Goal: Task Accomplishment & Management: Use online tool/utility

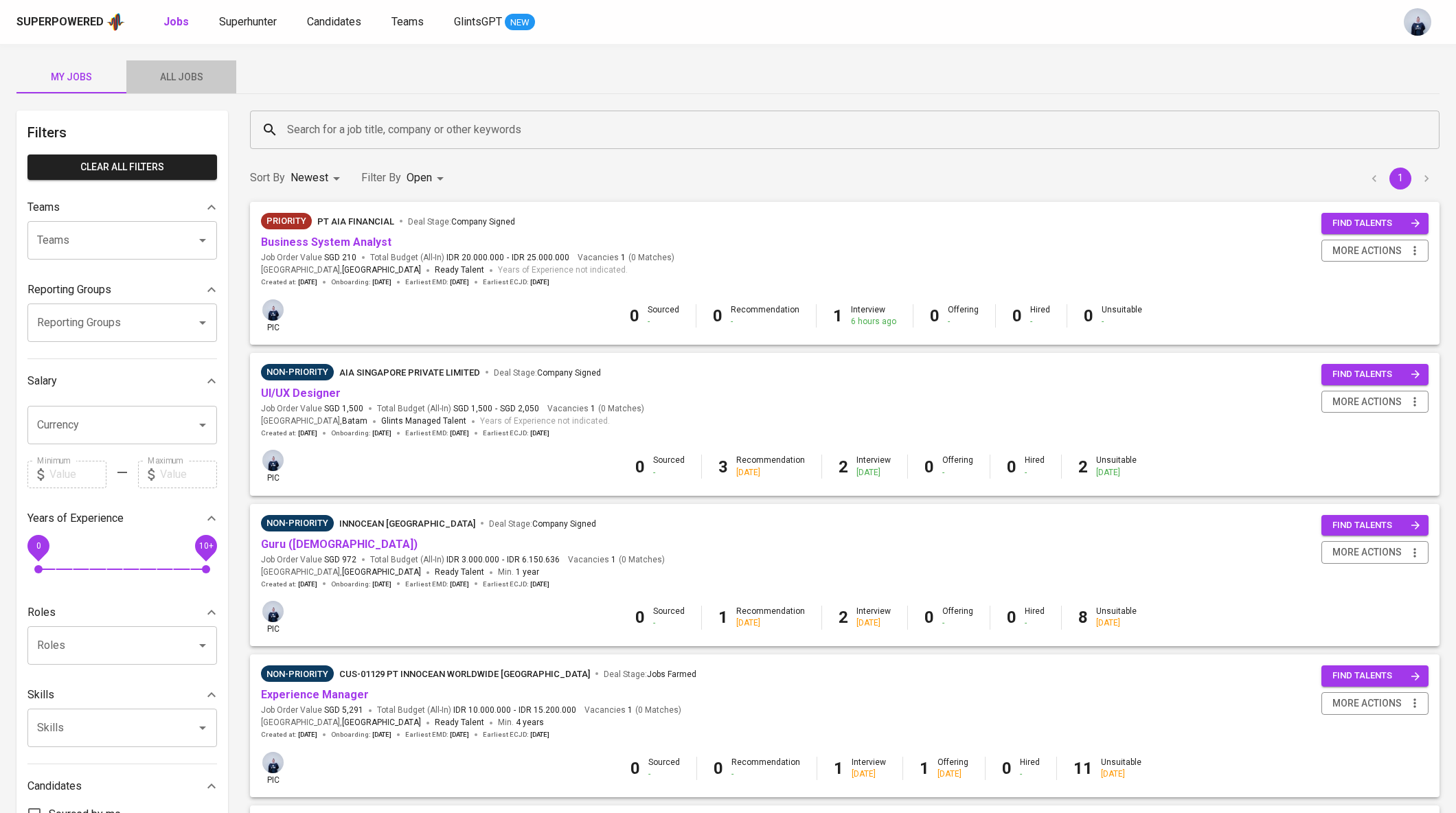
click at [199, 83] on span "All Jobs" at bounding box center [181, 77] width 94 height 18
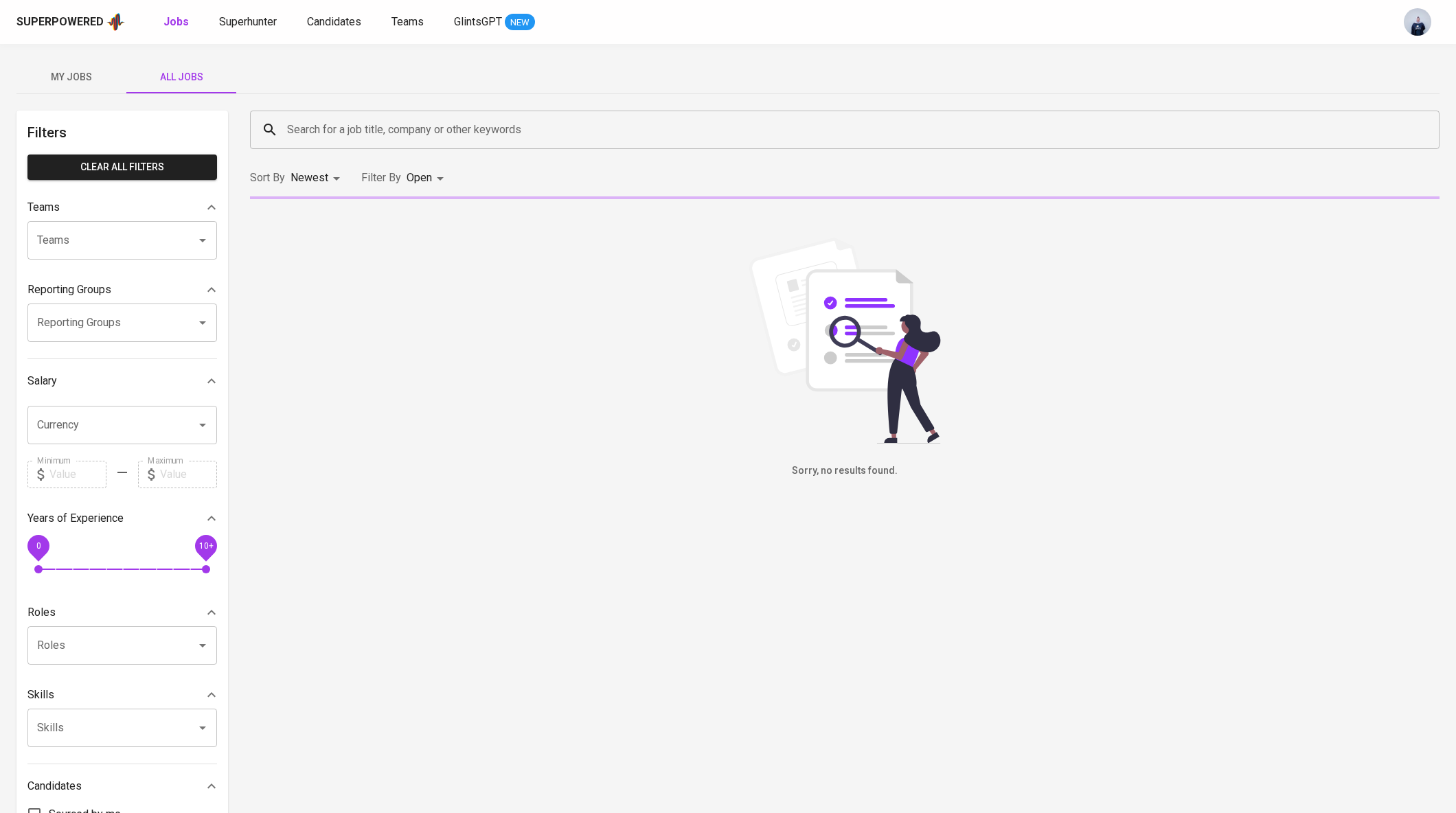
click at [402, 125] on input "Search for a job title, company or other keywords" at bounding box center [847, 130] width 1129 height 26
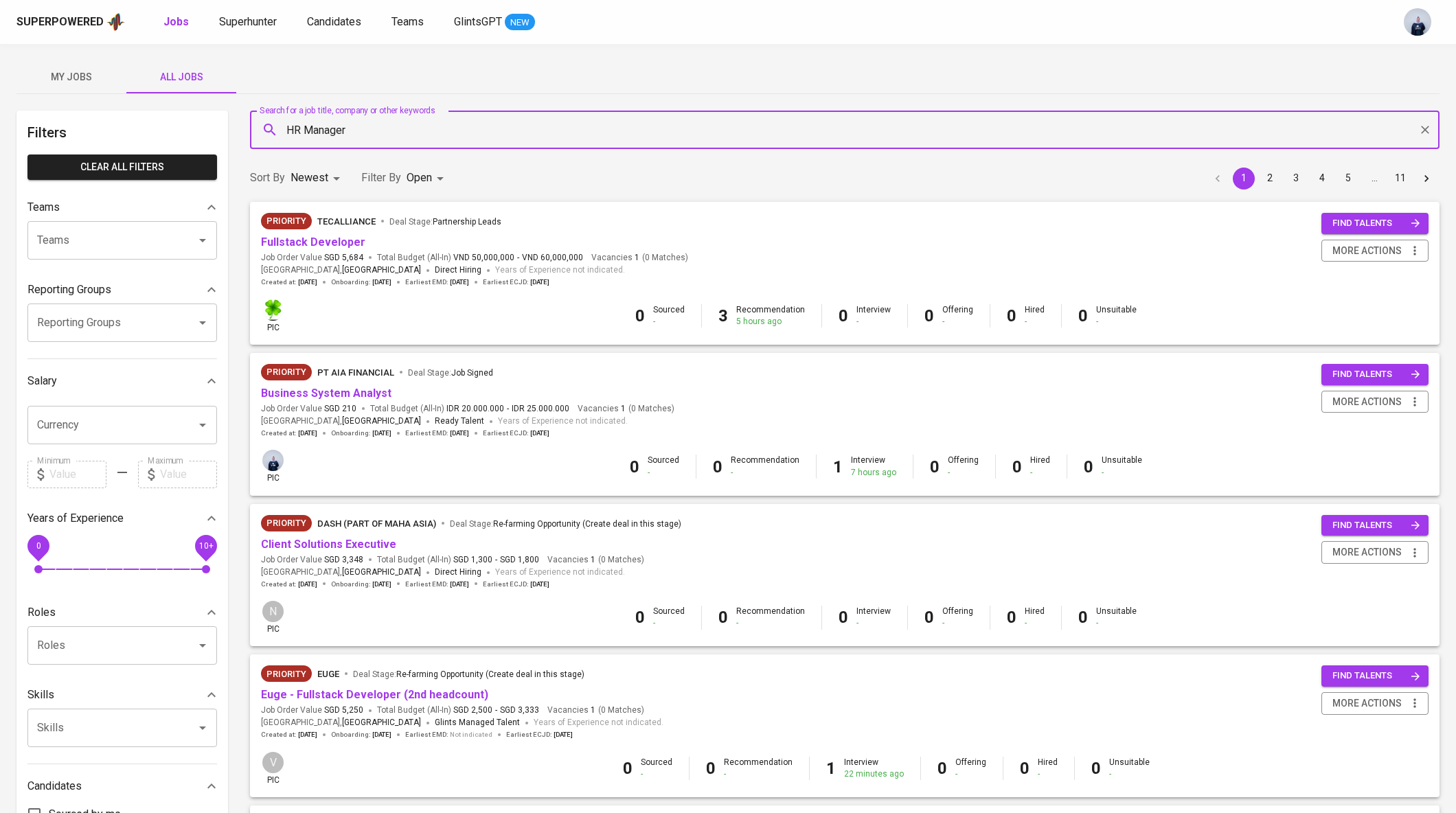
type input "HR Manager"
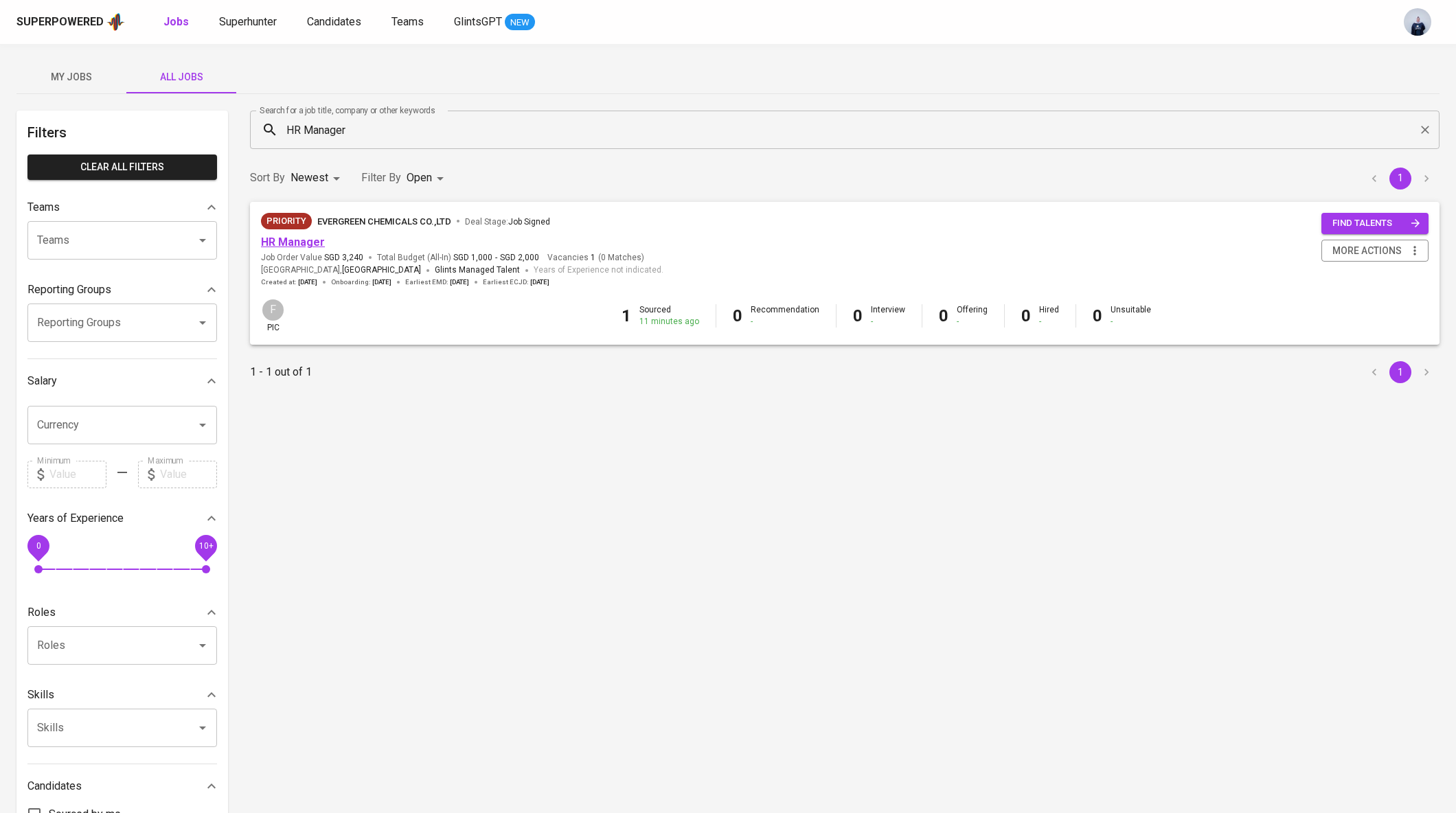
click at [306, 244] on link "HR Manager" at bounding box center [293, 242] width 64 height 13
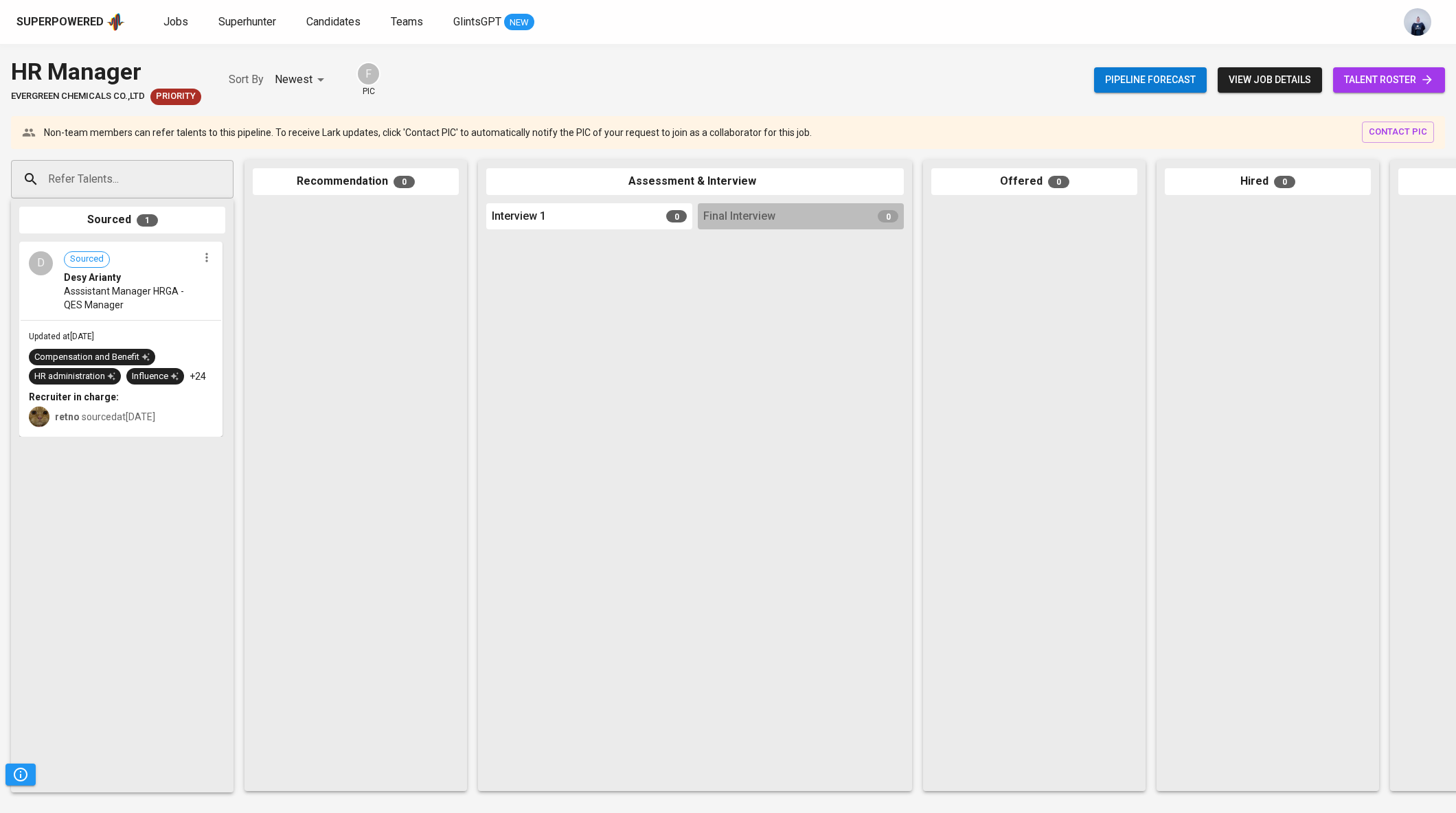
click at [1249, 76] on span "view job details" at bounding box center [1270, 80] width 82 height 18
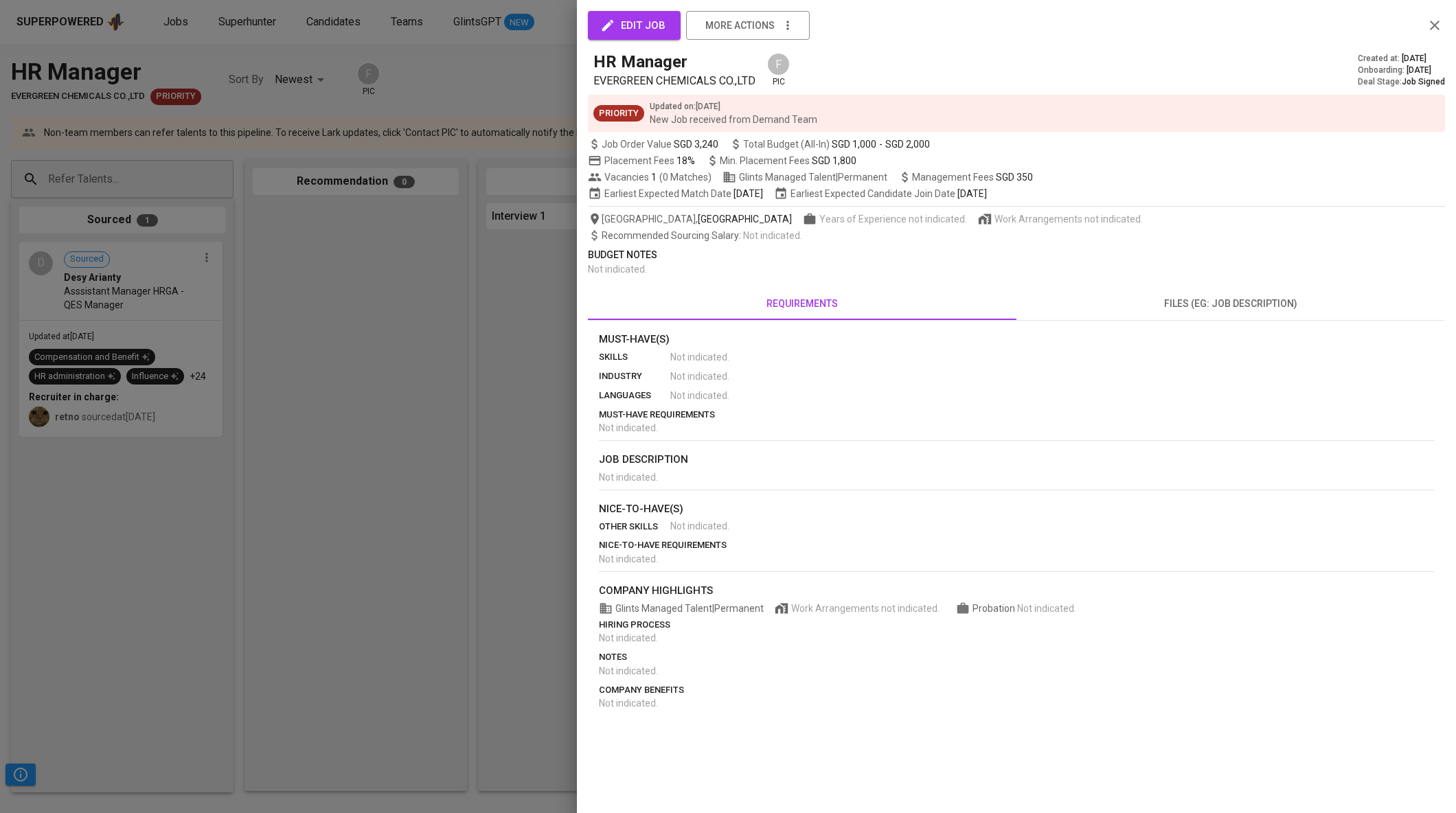
click at [1199, 295] on span "files (eg: job description)" at bounding box center [1231, 304] width 412 height 18
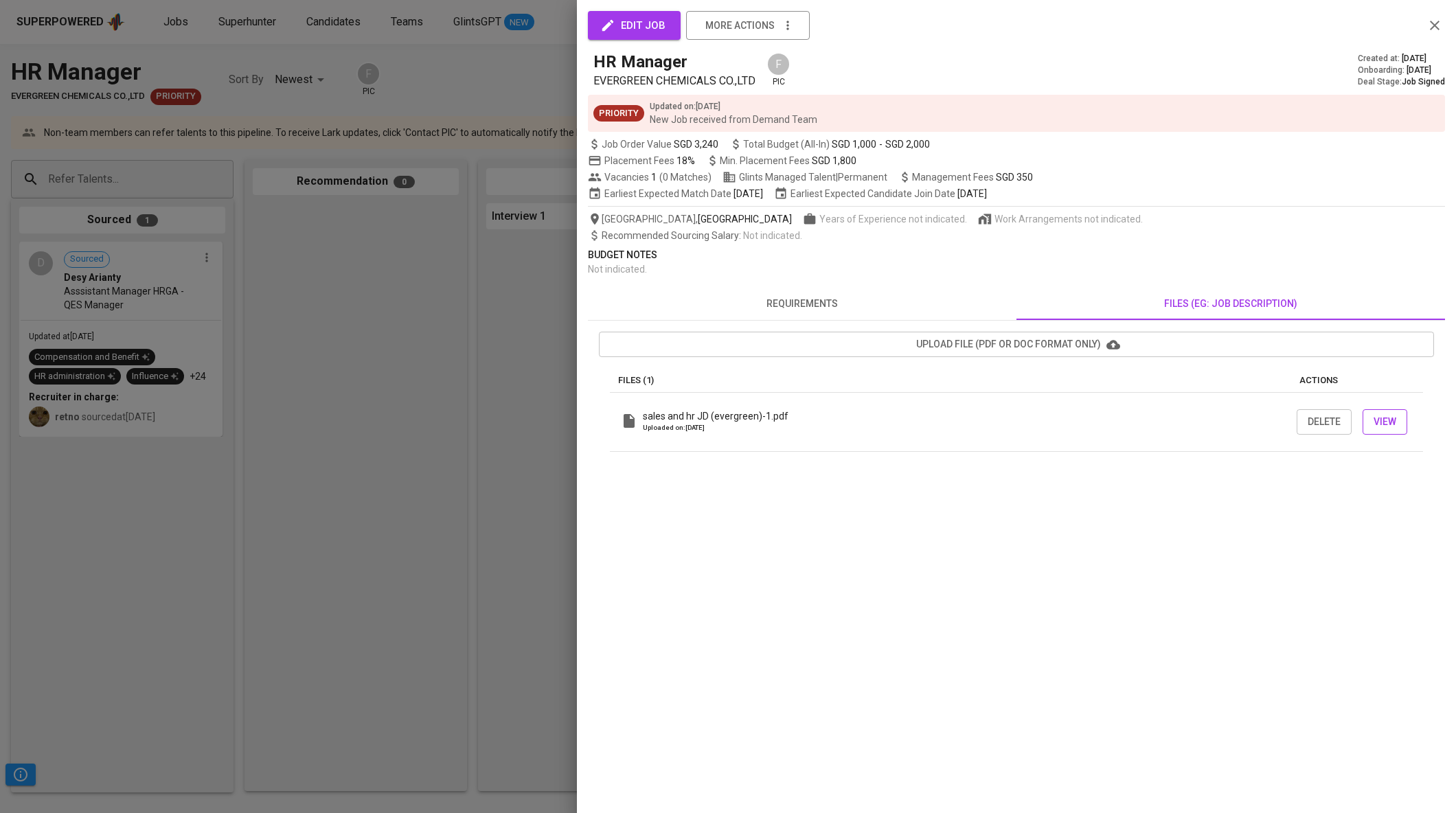
click at [1399, 419] on button "View" at bounding box center [1385, 421] width 44 height 25
click at [470, 251] on div at bounding box center [728, 406] width 1456 height 813
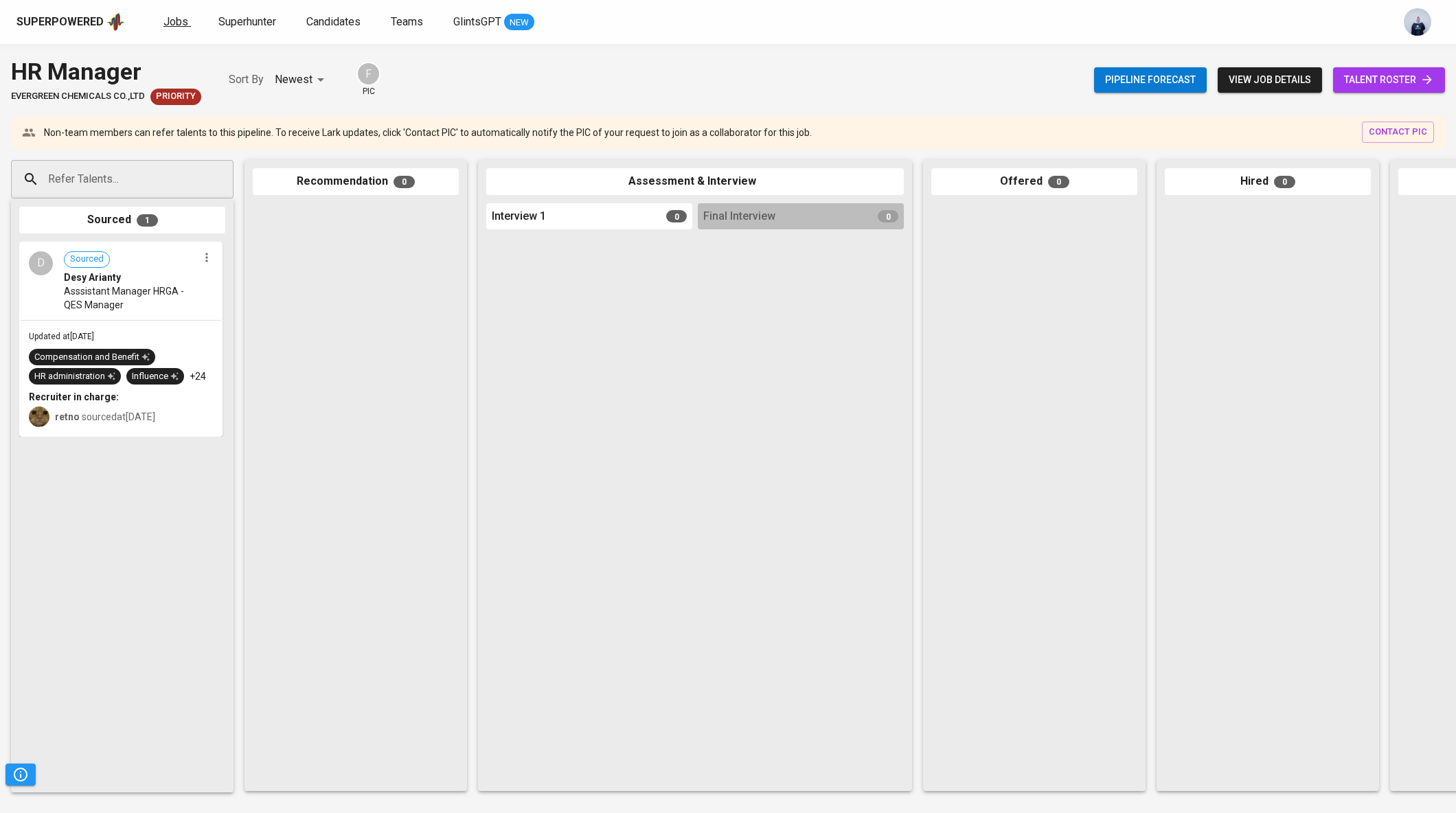
click at [171, 27] on span "Jobs" at bounding box center [176, 21] width 25 height 13
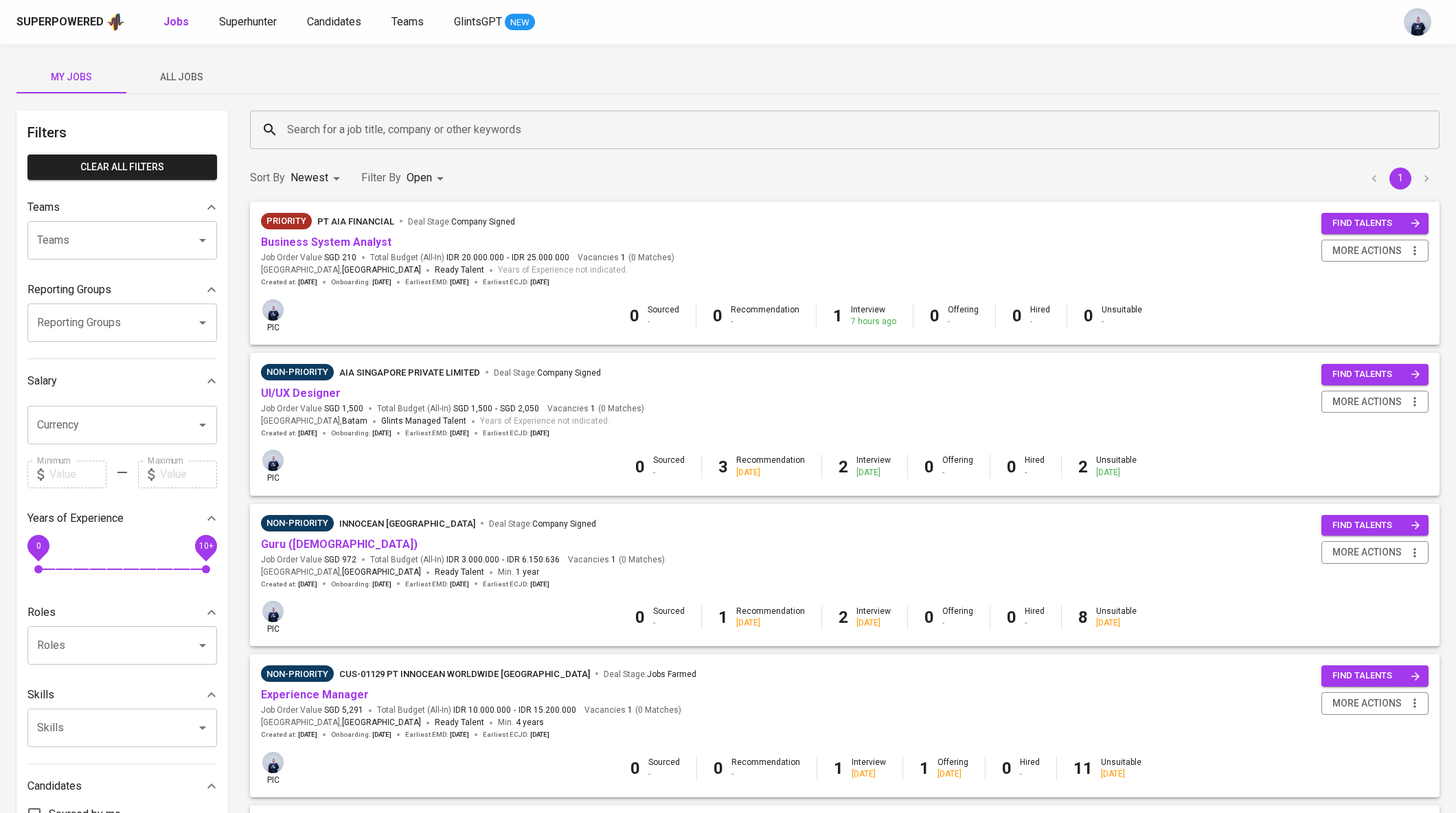
click at [1117, 68] on div "My Jobs All Jobs" at bounding box center [728, 77] width 1424 height 33
click at [319, 243] on link "Business System Analyst" at bounding box center [326, 242] width 131 height 13
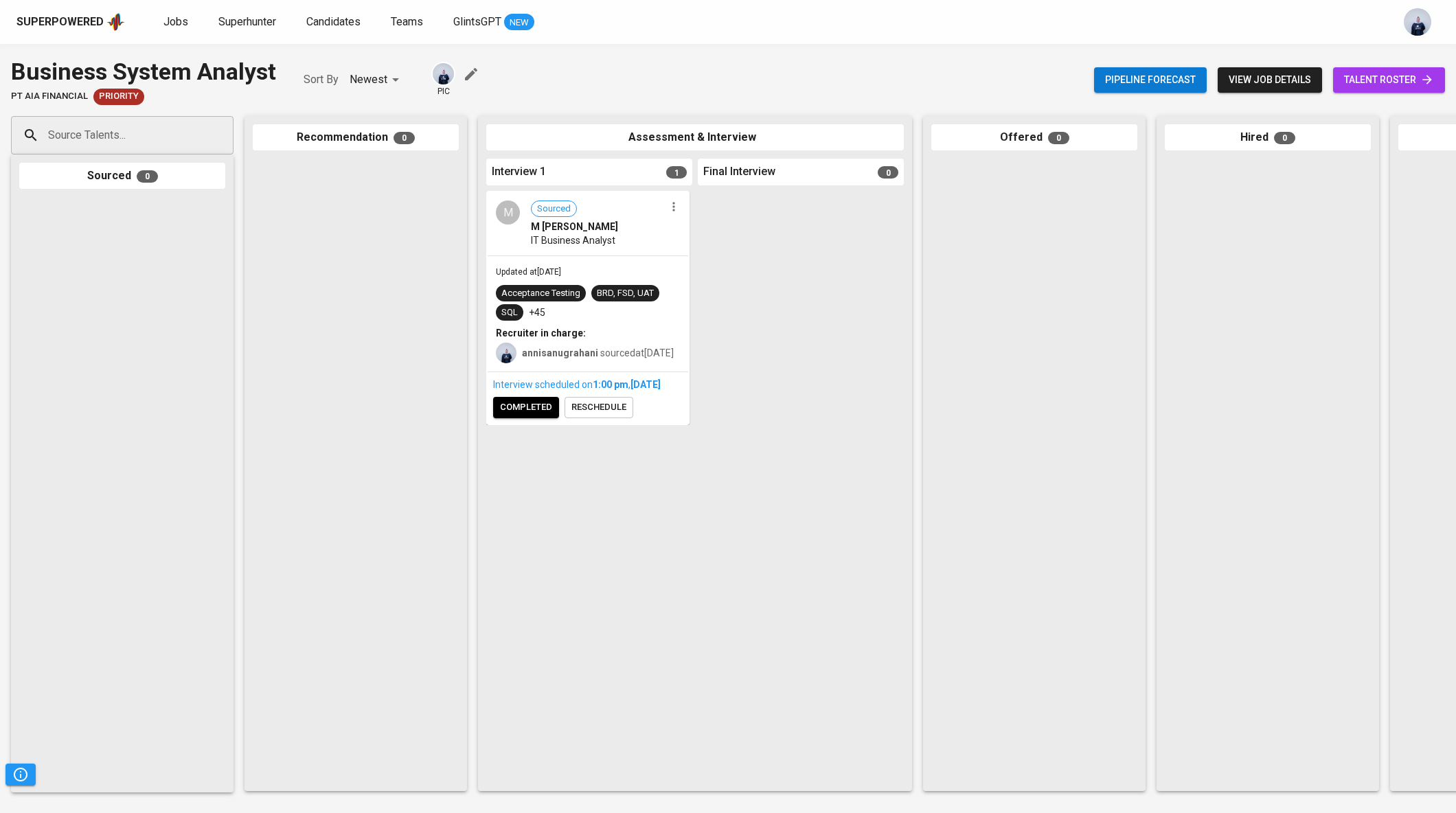
click at [517, 416] on span "completed" at bounding box center [526, 407] width 52 height 16
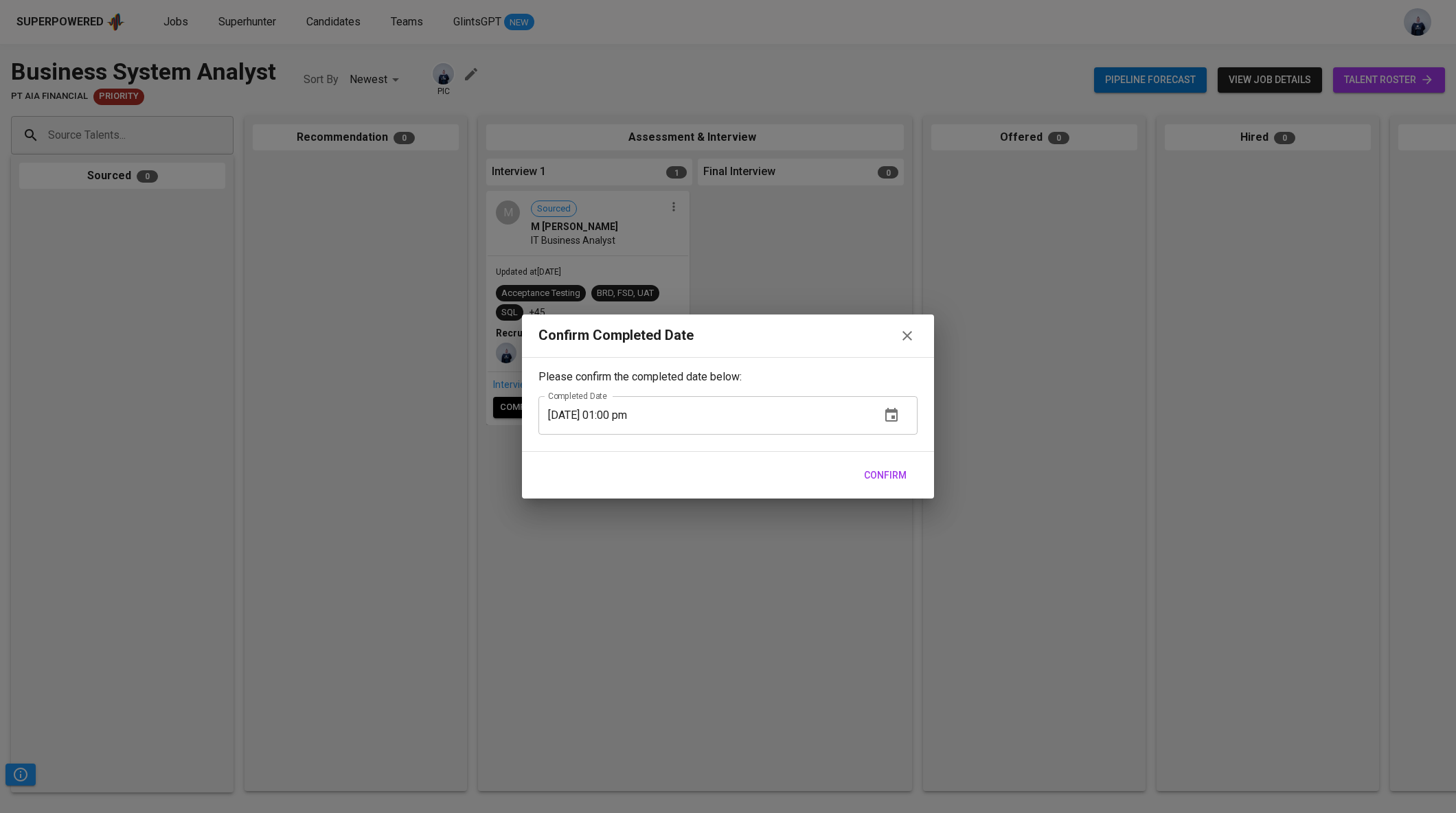
click at [897, 477] on span "Confirm" at bounding box center [885, 475] width 43 height 18
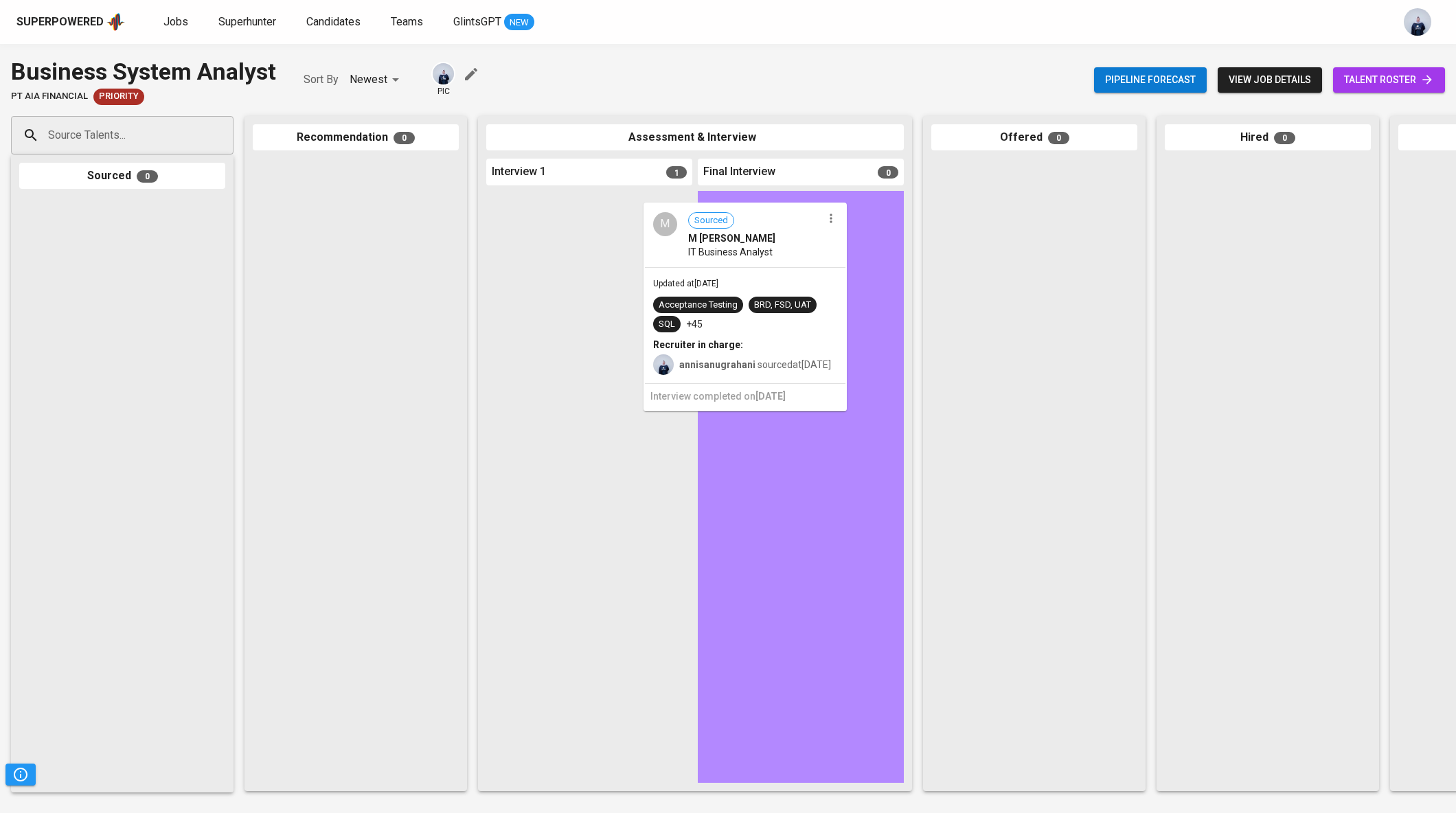
drag, startPoint x: 574, startPoint y: 265, endPoint x: 737, endPoint y: 275, distance: 163.3
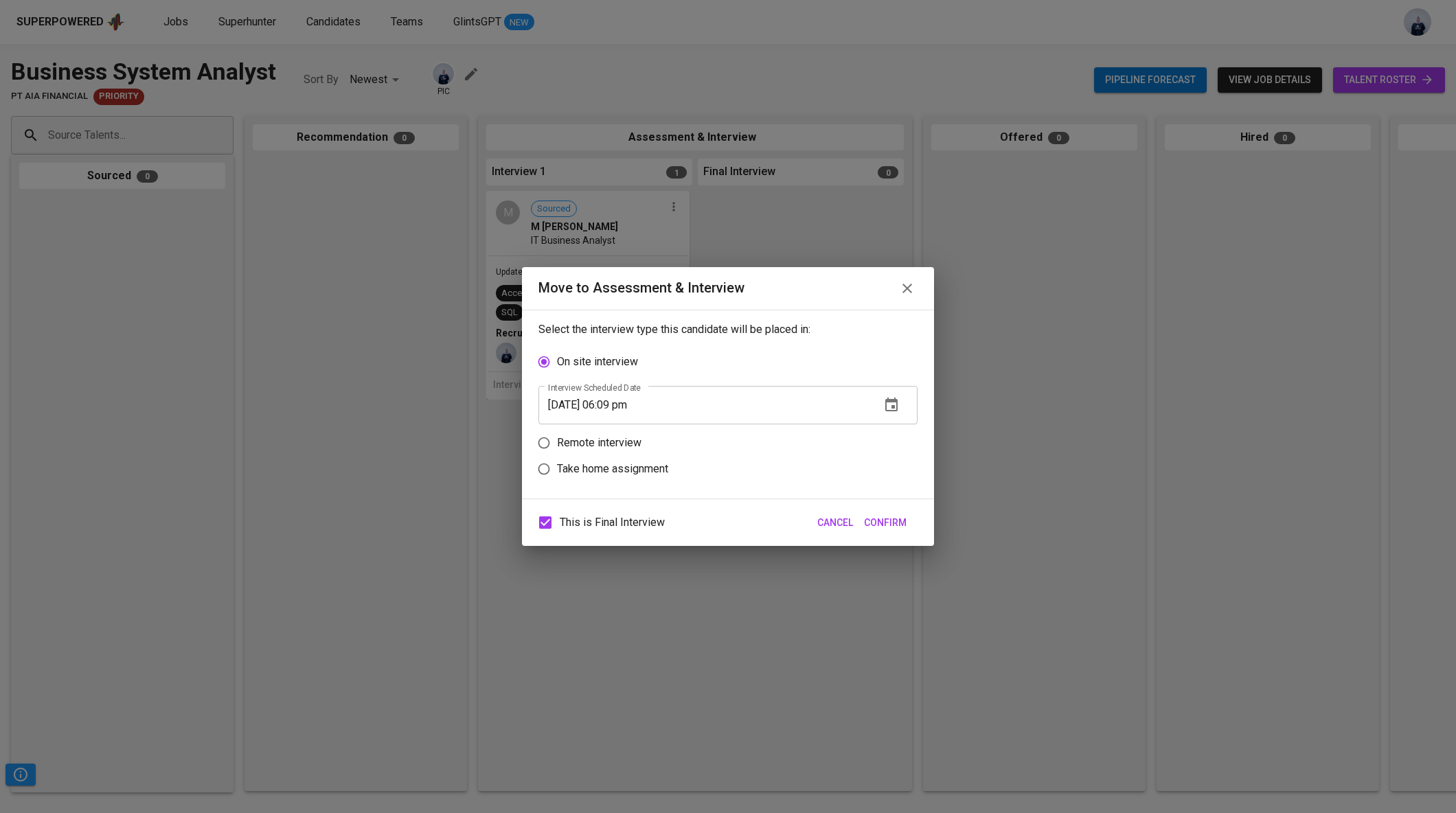
click at [622, 440] on p "Remote interview" at bounding box center [598, 443] width 84 height 17
click at [557, 440] on input "Remote interview" at bounding box center [544, 443] width 26 height 26
radio input "true"
click at [885, 436] on icon "button" at bounding box center [892, 432] width 17 height 17
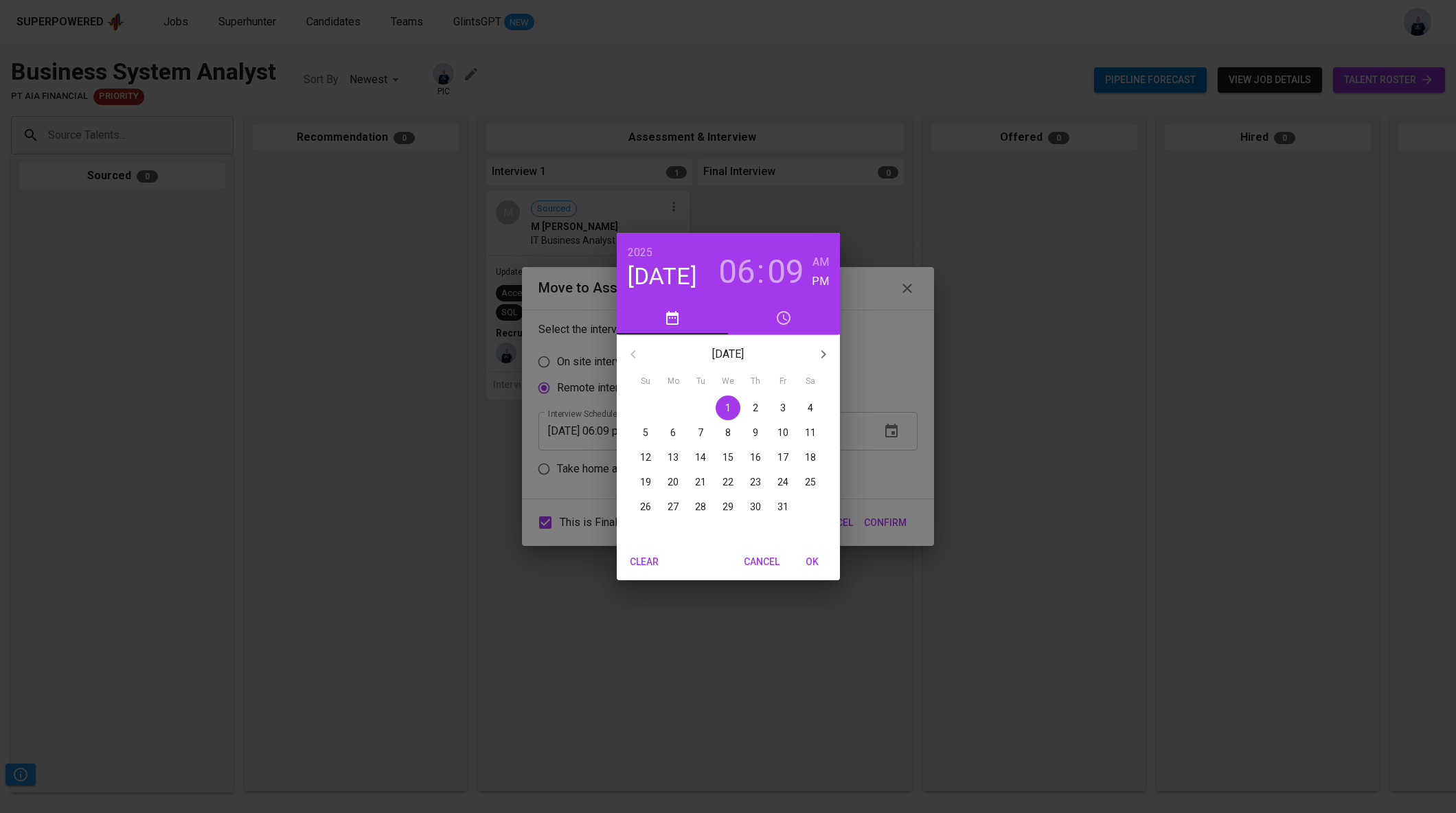
click at [759, 409] on span "2" at bounding box center [755, 407] width 25 height 14
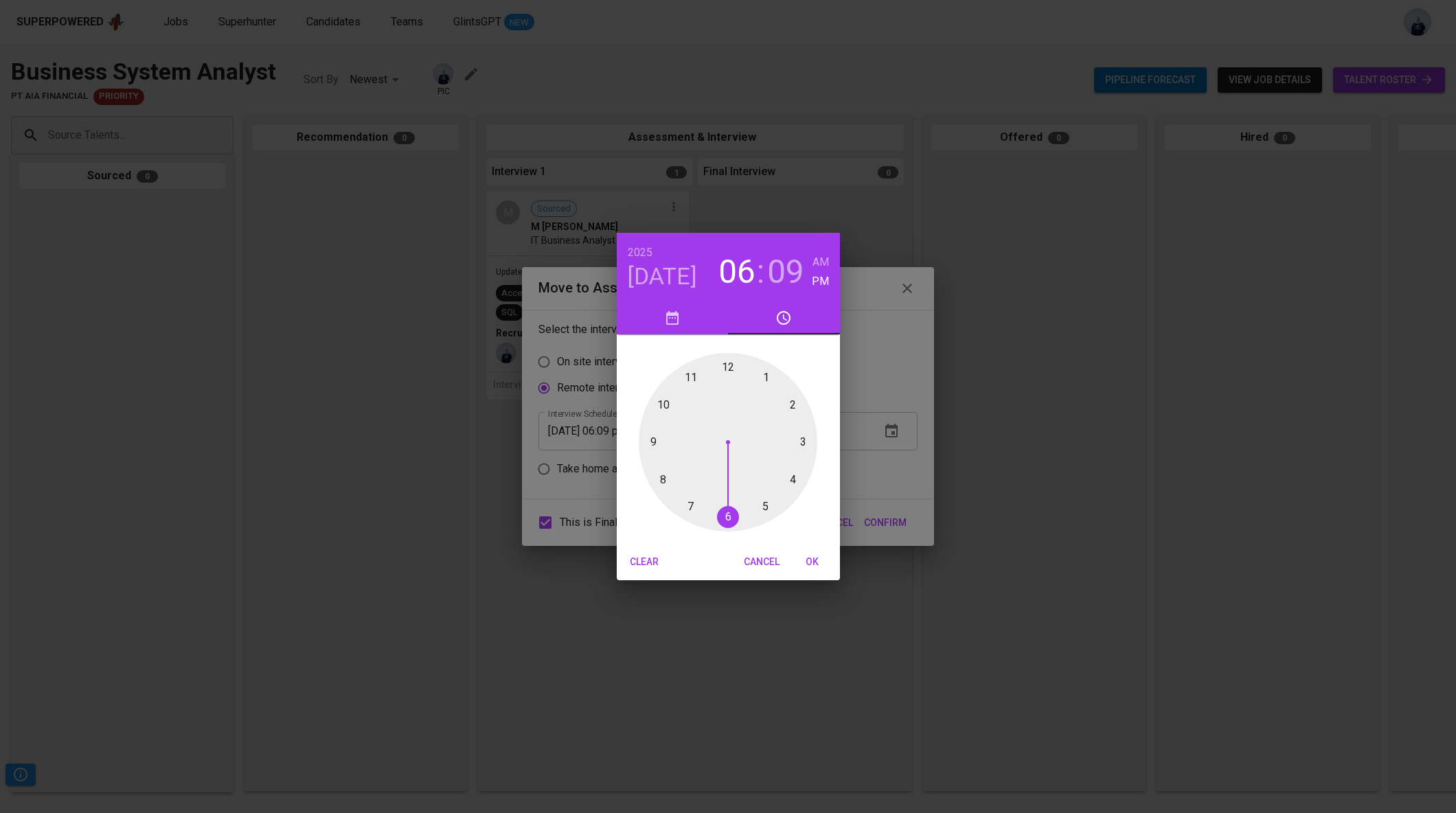
click at [727, 369] on div at bounding box center [728, 442] width 179 height 179
type input "[DATE] 12:00 pm"
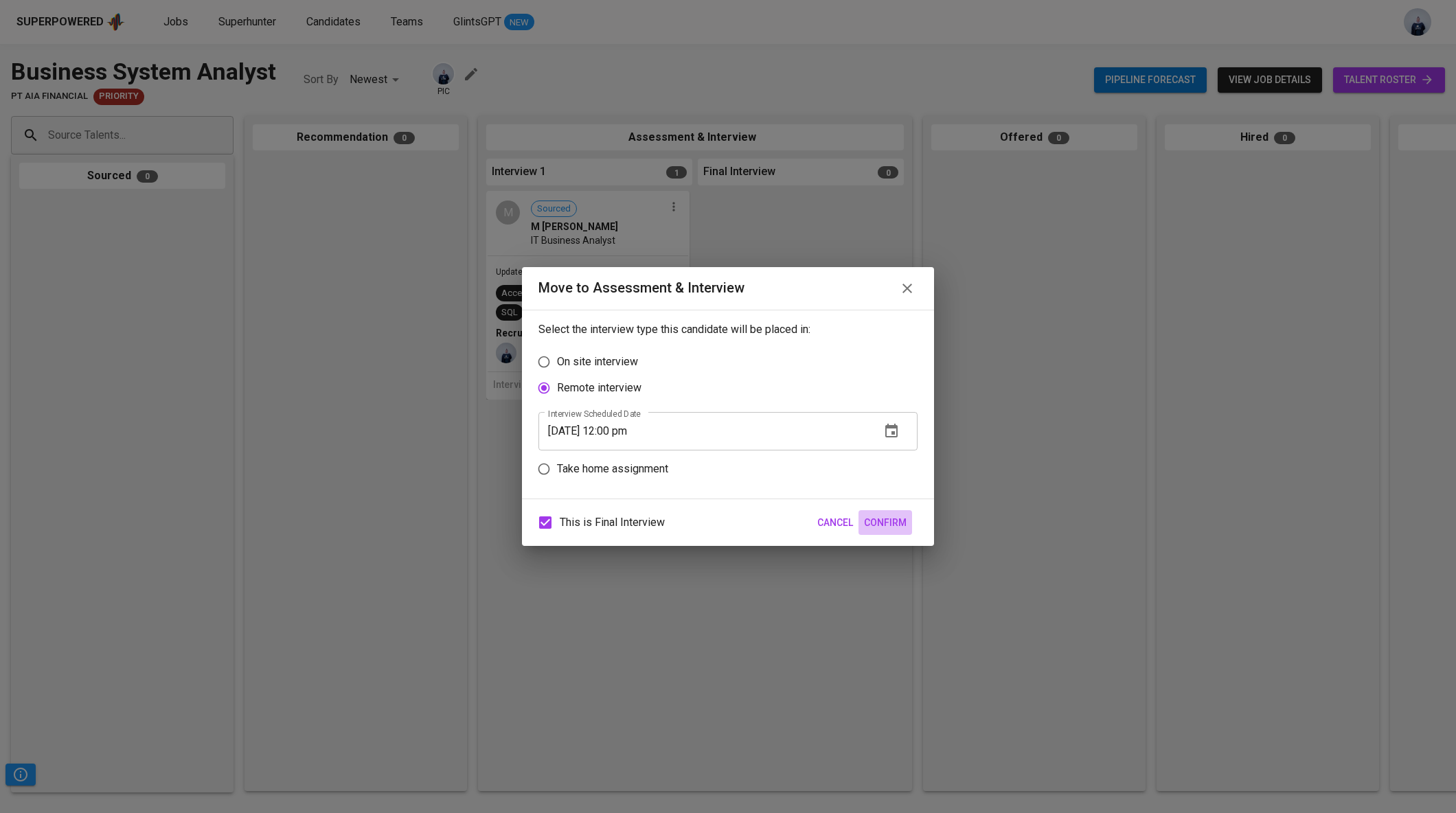
click at [889, 530] on span "Confirm" at bounding box center [885, 523] width 43 height 18
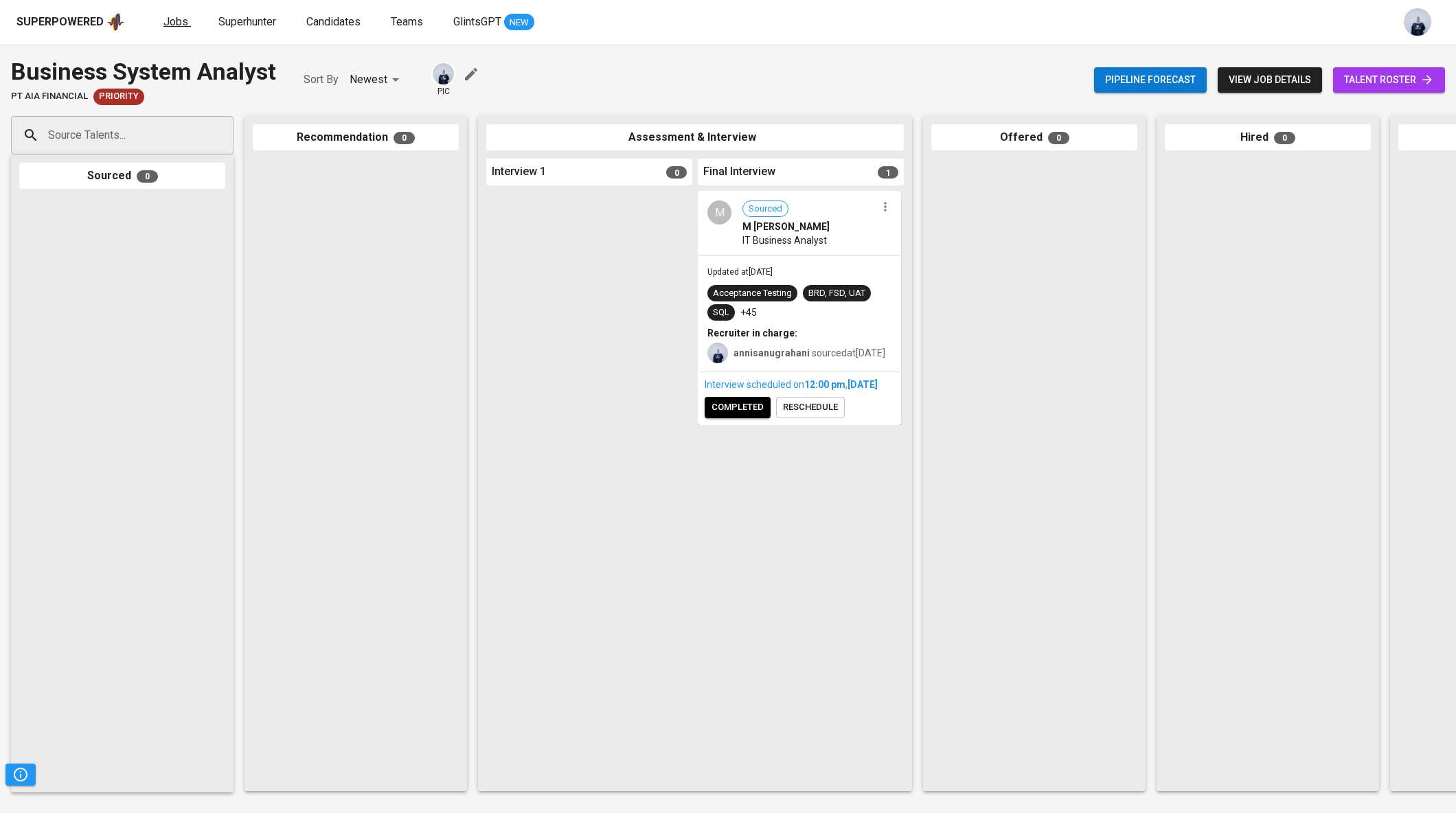
click at [169, 31] on link "Jobs" at bounding box center [178, 22] width 28 height 18
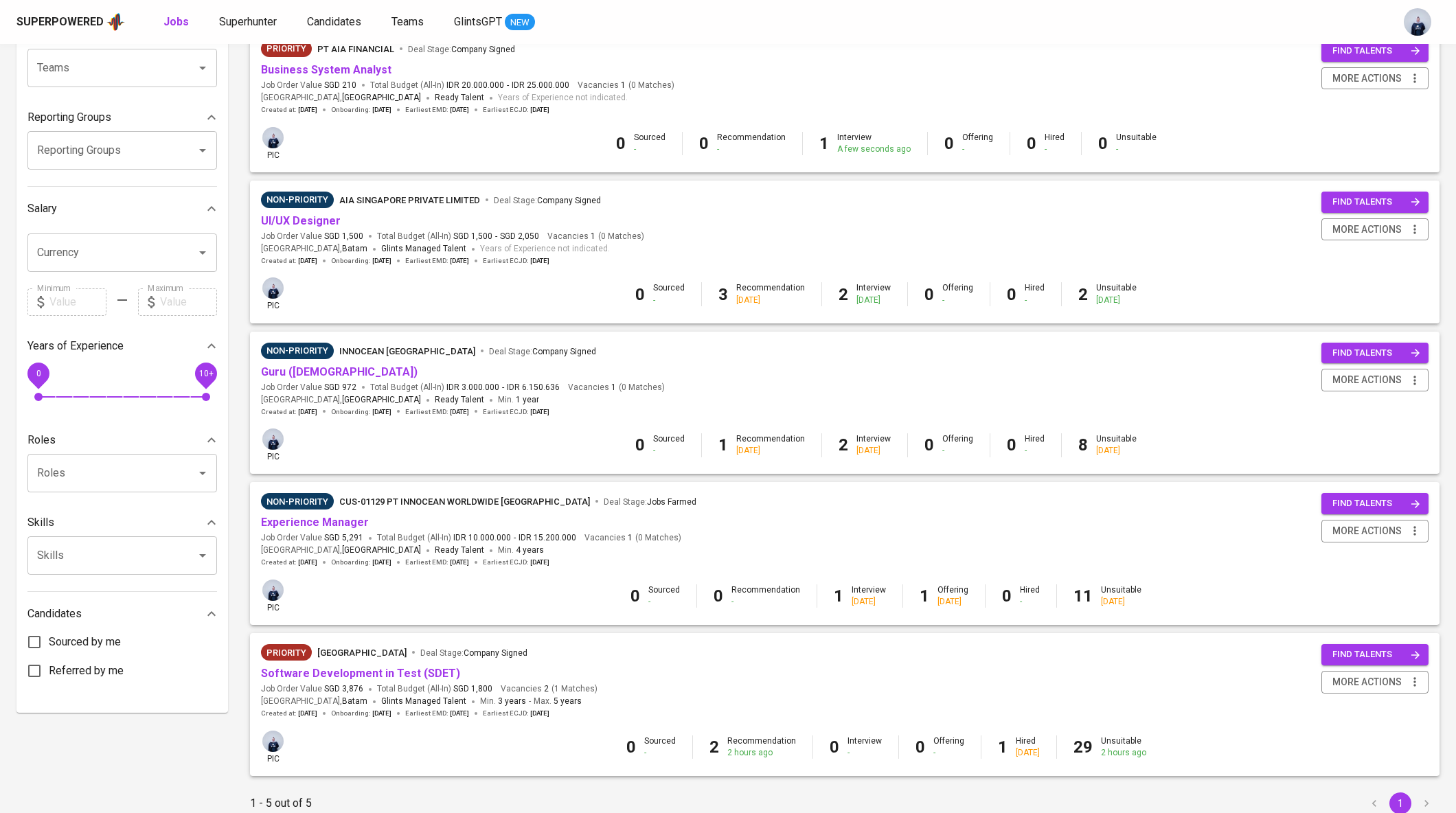
scroll to position [227, 0]
